Goal: Task Accomplishment & Management: Use online tool/utility

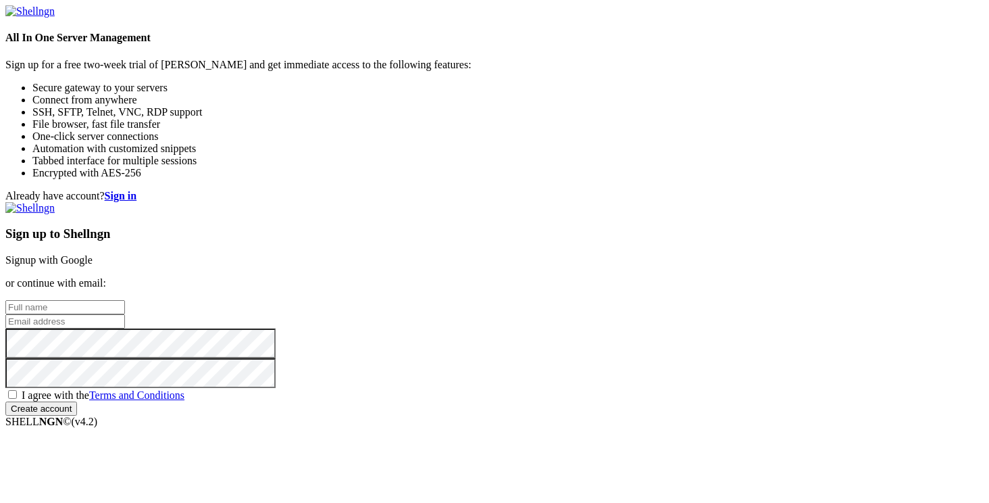
click at [93, 254] on link "Signup with Google" at bounding box center [48, 259] width 87 height 11
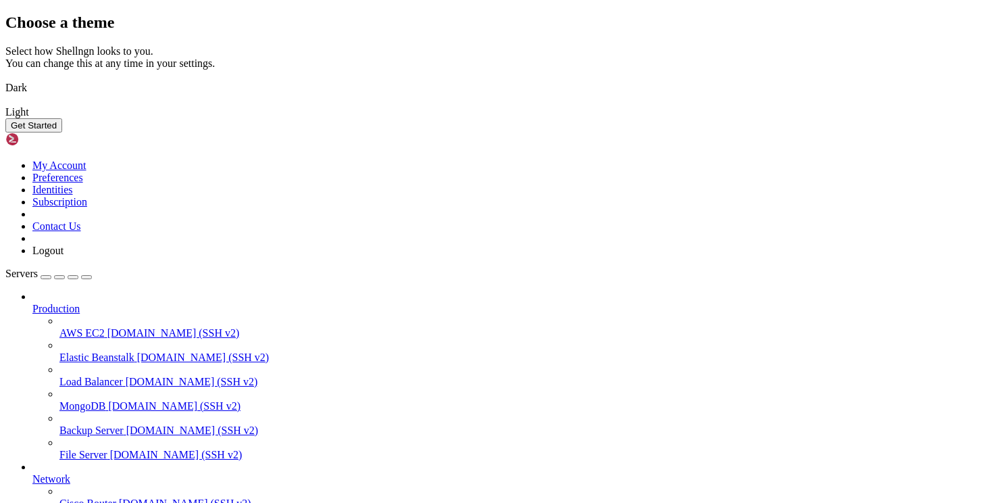
click at [5, 79] on img at bounding box center [5, 79] width 0 height 0
click at [62, 132] on button "Get Started" at bounding box center [33, 125] width 57 height 14
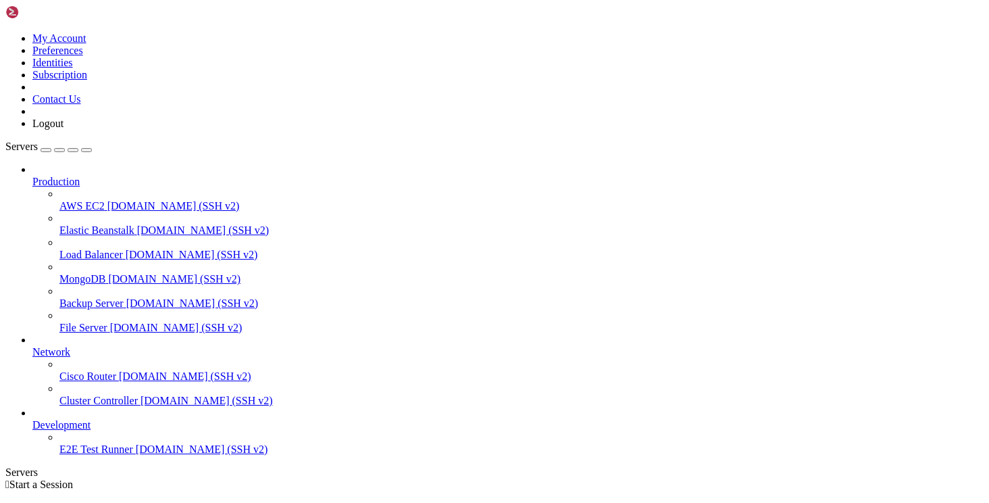
scroll to position [7, 0]
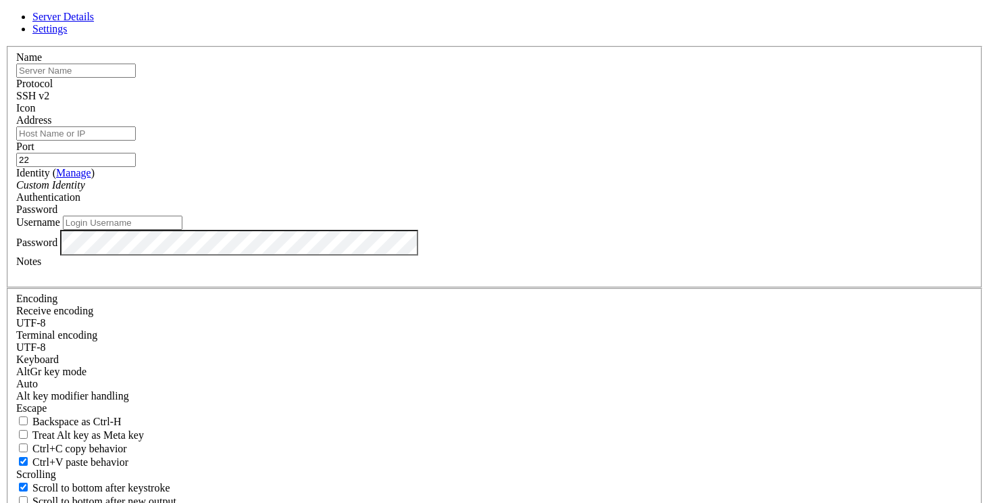
click at [5, 46] on icon at bounding box center [5, 46] width 0 height 0
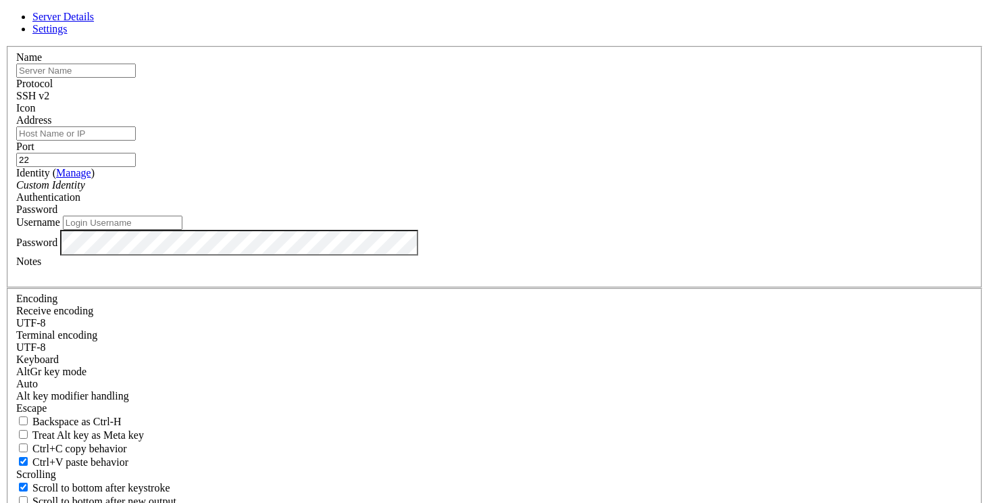
click at [136, 78] on input "text" at bounding box center [76, 71] width 120 height 14
type input "gamma"
click at [136, 141] on input "Address" at bounding box center [76, 133] width 120 height 14
paste input "[TECHNICAL_ID]"
type input "[TECHNICAL_ID]"
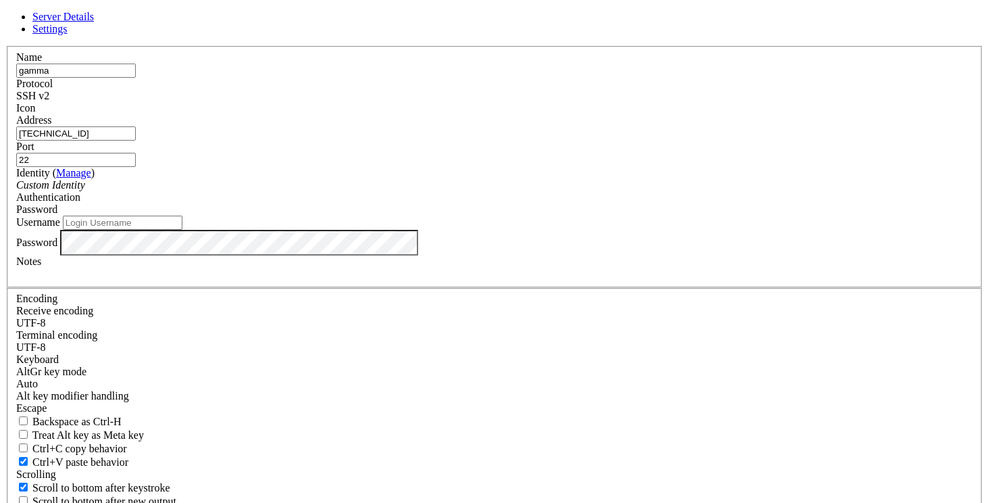
click at [472, 191] on div "Identity ( Manage ) Custom Identity" at bounding box center [494, 179] width 957 height 24
click at [406, 230] on div "Username" at bounding box center [494, 223] width 957 height 14
click at [182, 230] on input "Username" at bounding box center [123, 223] width 120 height 14
type input "ubuntu"
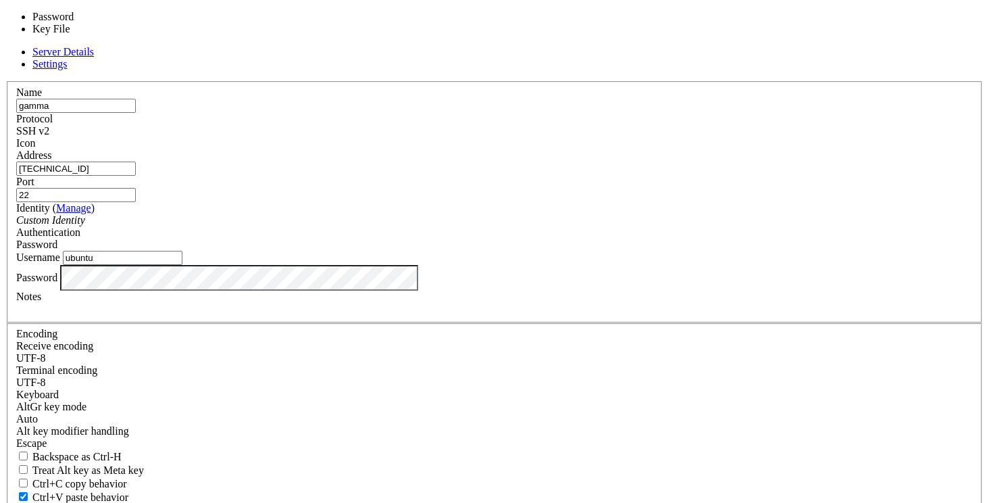
click at [587, 239] on div "Password" at bounding box center [494, 245] width 957 height 12
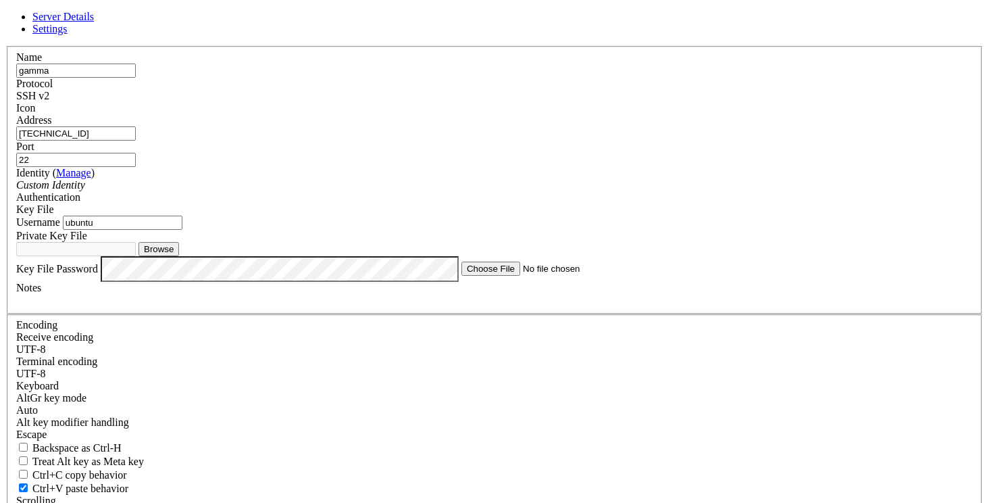
click at [179, 256] on button "Browse" at bounding box center [159, 249] width 41 height 14
type input "ssh-key-2025-09-14.key"
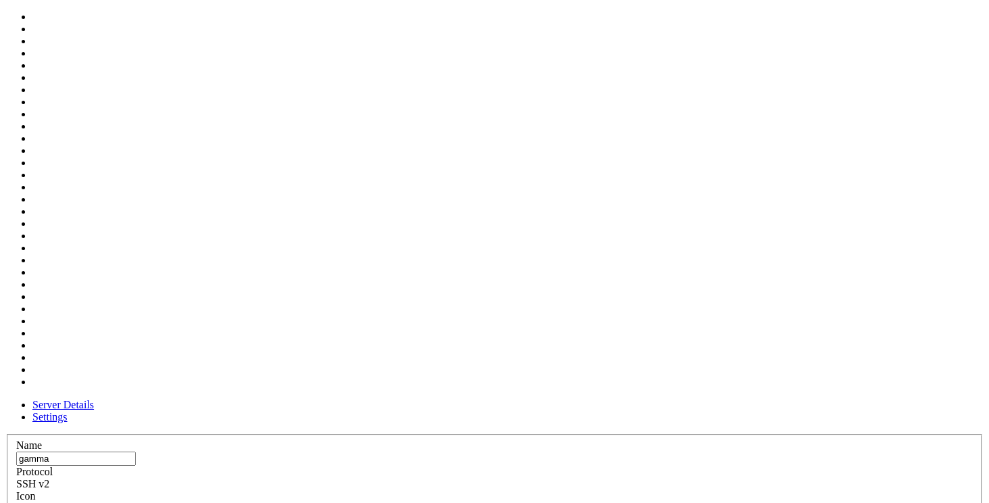
click at [662, 502] on div at bounding box center [494, 502] width 957 height 0
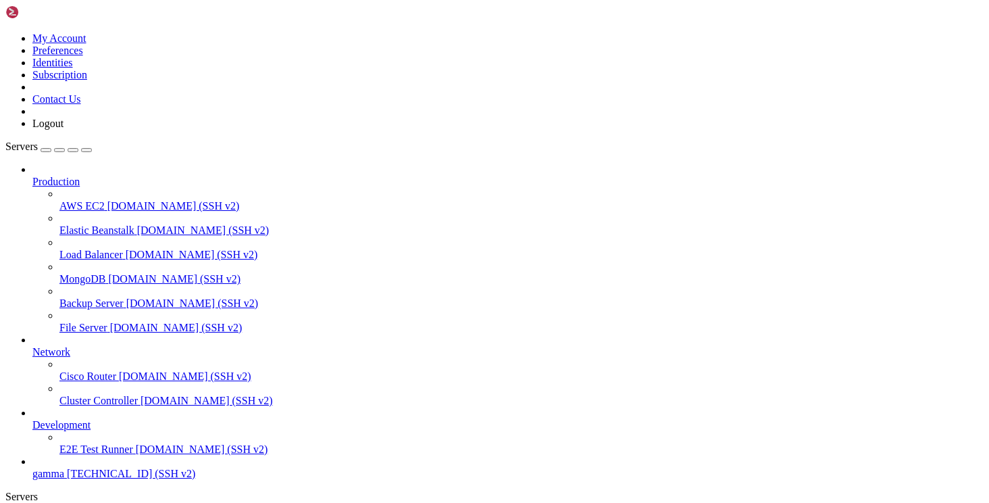
scroll to position [43, 0]
click at [87, 476] on span "[TECHNICAL_ID] (SSH v2)" at bounding box center [131, 473] width 128 height 11
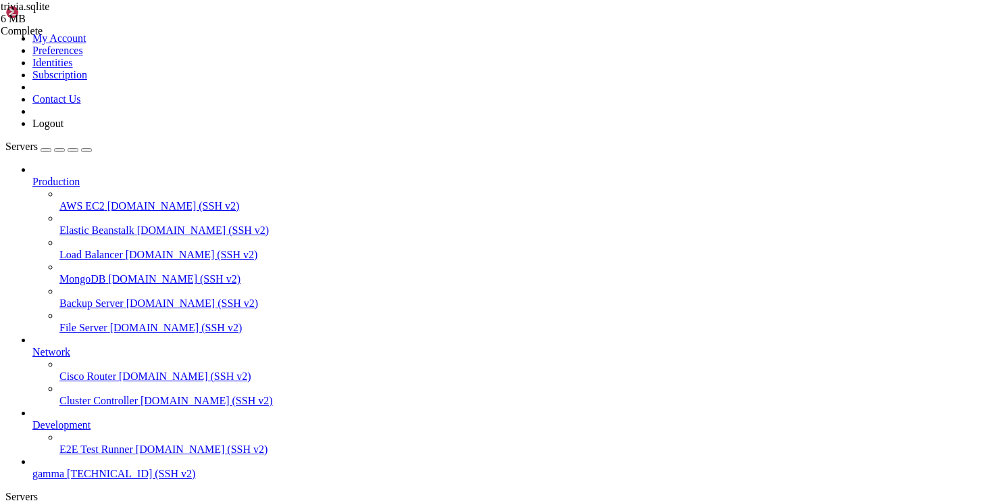
click at [874, 190] on div "trivia.sqlite 6 MB Complete" at bounding box center [494, 251] width 989 height 503
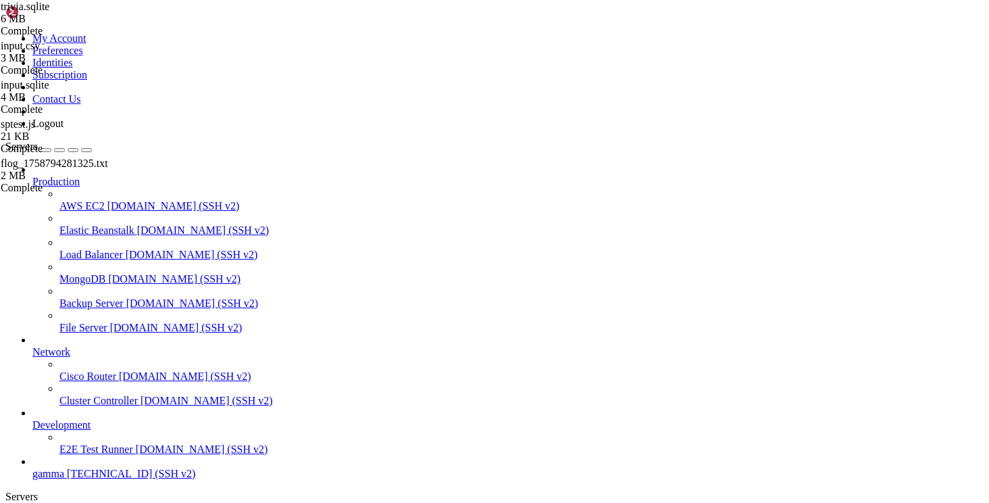
type input "/home/ubuntu/nodejs"
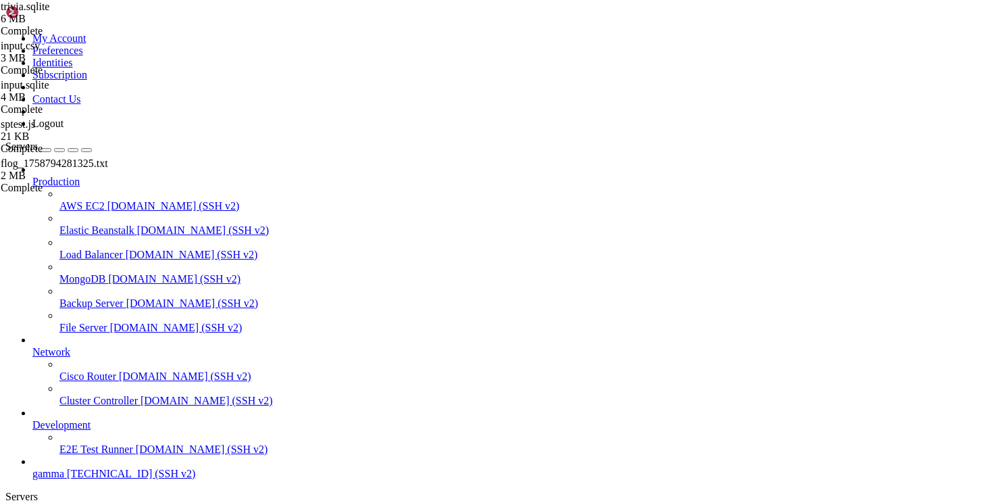
drag, startPoint x: 400, startPoint y: 971, endPoint x: 411, endPoint y: 956, distance: 18.9
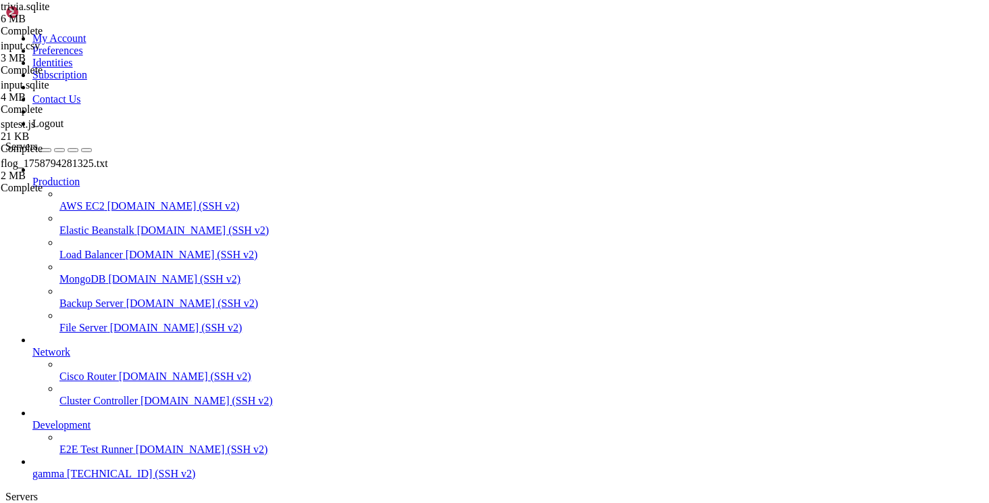
drag, startPoint x: 393, startPoint y: 959, endPoint x: 167, endPoint y: 973, distance: 226.1
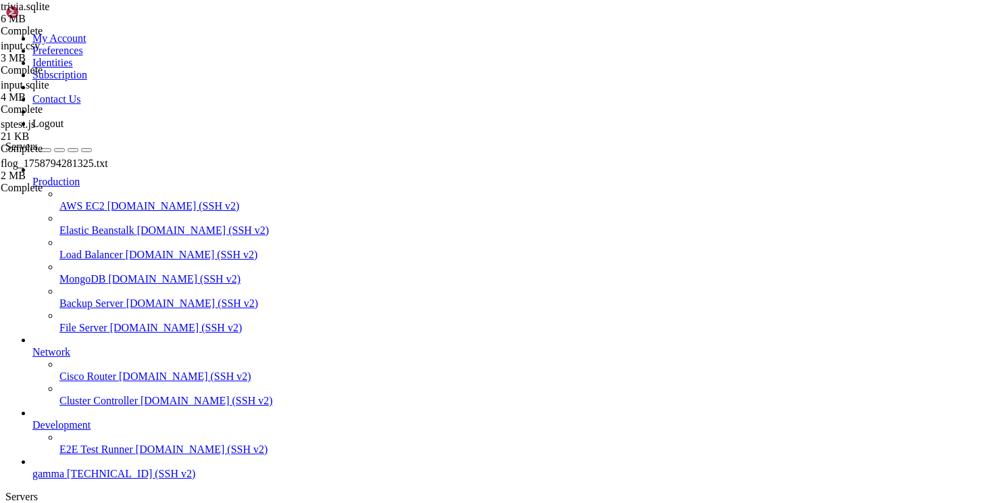
scroll to position [3033, 0]
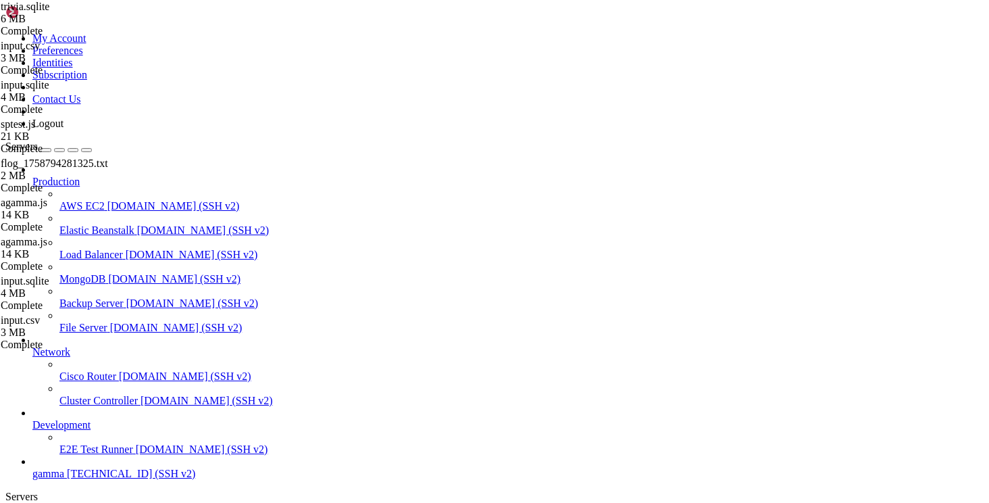
scroll to position [5101, 0]
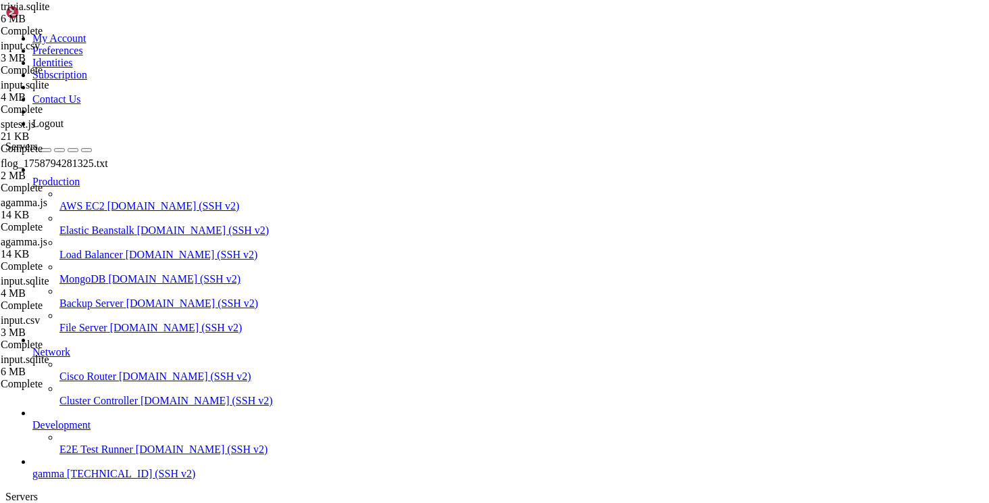
scroll to position [5722, 0]
drag, startPoint x: 624, startPoint y: 1156, endPoint x: 99, endPoint y: 1053, distance: 534.6
